Goal: Information Seeking & Learning: Learn about a topic

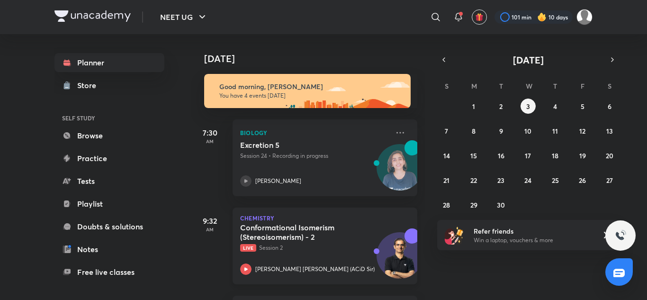
drag, startPoint x: 333, startPoint y: 238, endPoint x: 340, endPoint y: 221, distance: 18.3
click at [334, 238] on h5 "Conformational Isomerism (Stereoisomerism) - 2" at bounding box center [299, 232] width 118 height 19
